Goal: Information Seeking & Learning: Learn about a topic

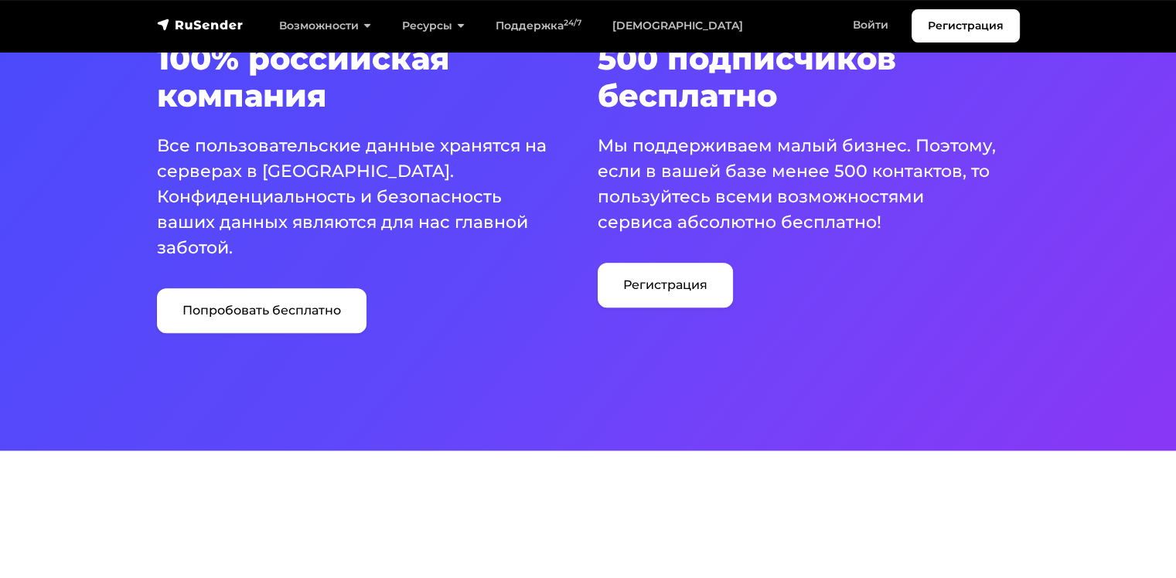
scroll to position [1082, 0]
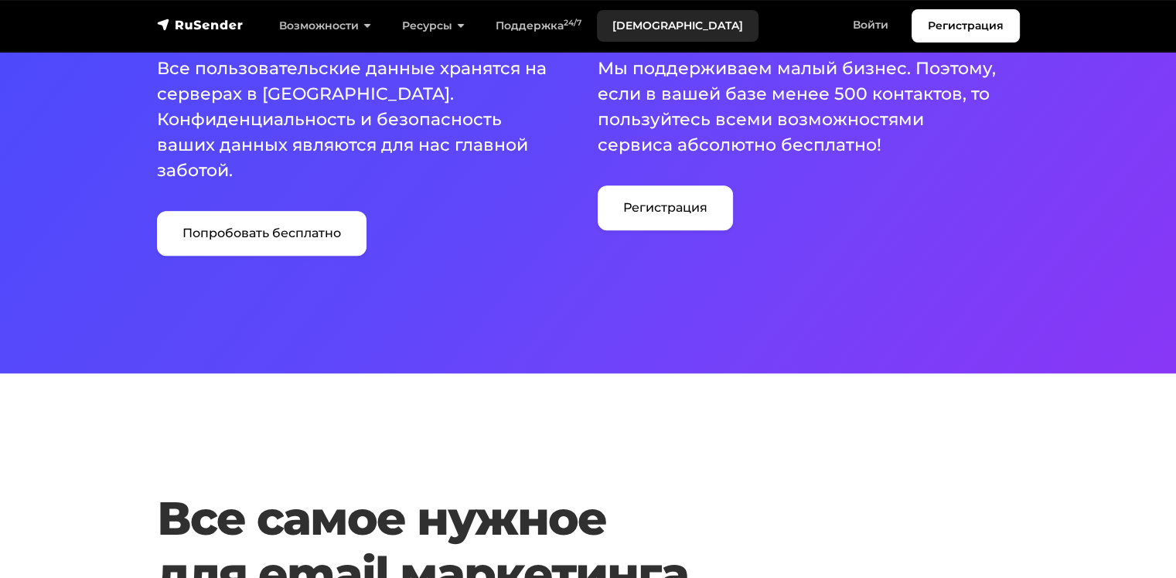
click at [637, 27] on link "[DEMOGRAPHIC_DATA]" at bounding box center [678, 26] width 162 height 32
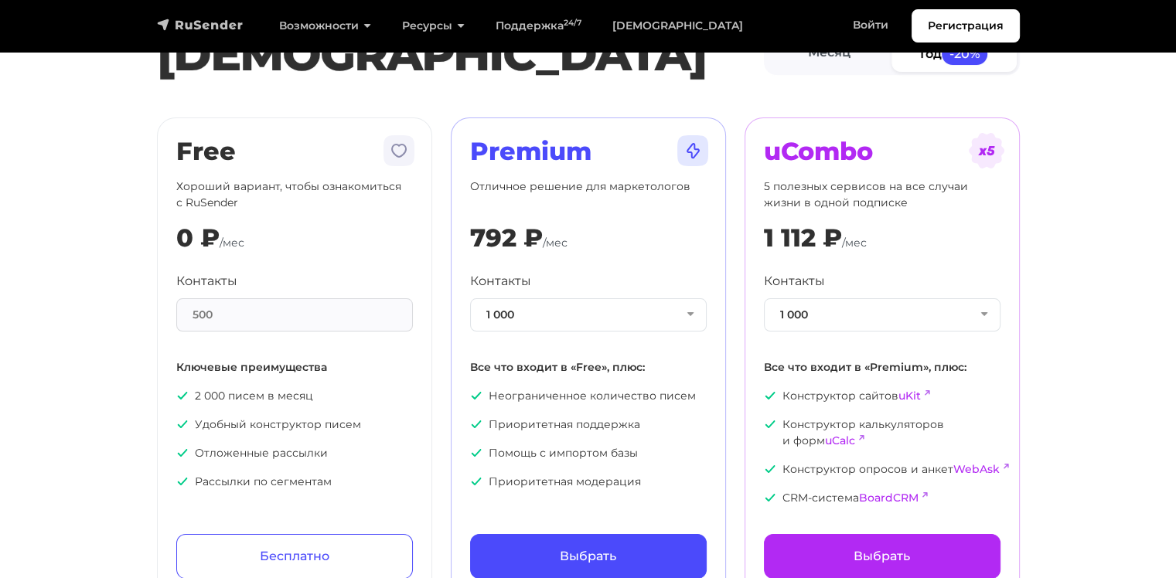
click at [195, 24] on img "navbar" at bounding box center [200, 24] width 87 height 15
